Goal: Entertainment & Leisure: Consume media (video, audio)

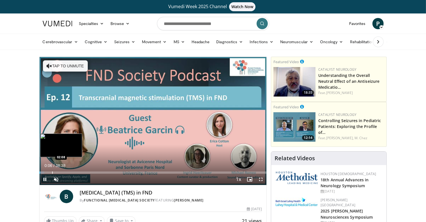
click at [52, 173] on div "Progress Bar" at bounding box center [52, 172] width 1 height 2
click at [64, 173] on div "Progress Bar" at bounding box center [64, 172] width 1 height 2
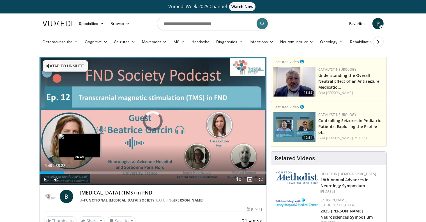
click at [80, 171] on div "Progress Bar" at bounding box center [80, 172] width 1 height 2
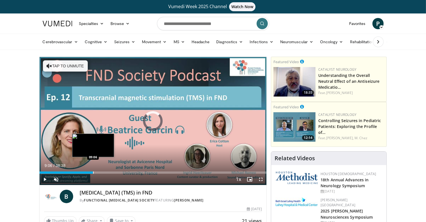
click at [93, 172] on div "Progress Bar" at bounding box center [93, 172] width 1 height 2
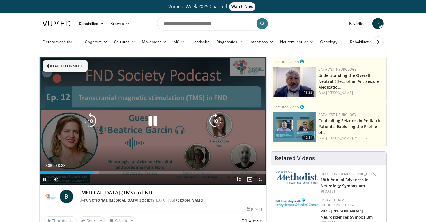
click at [70, 65] on button "Tap to unmute" at bounding box center [65, 65] width 45 height 11
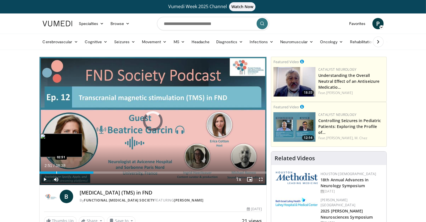
click at [56, 172] on div "Progress Bar" at bounding box center [56, 172] width 1 height 2
click at [48, 172] on div "Loaded : 10.27% 02:53 01:28" at bounding box center [153, 172] width 227 height 2
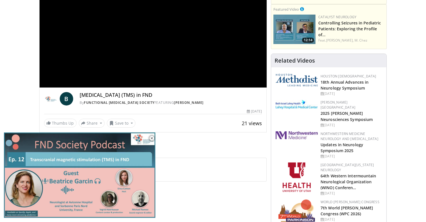
scroll to position [84, 0]
